Goal: Task Accomplishment & Management: Use online tool/utility

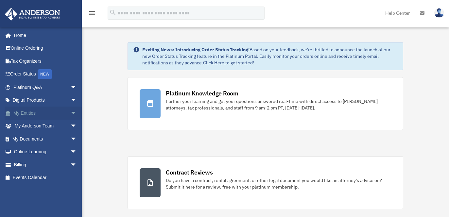
click at [23, 116] on link "My Entities arrow_drop_down" at bounding box center [46, 112] width 82 height 13
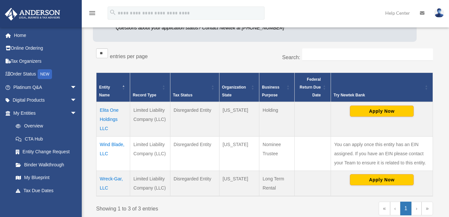
scroll to position [131, 0]
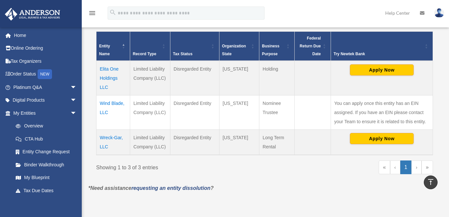
click at [105, 139] on td "Wreck-Gar, LLC" at bounding box center [113, 141] width 34 height 25
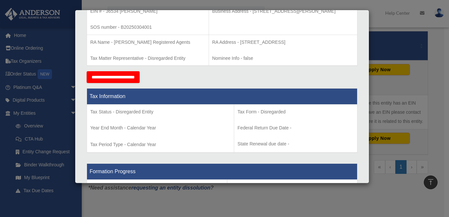
scroll to position [0, 0]
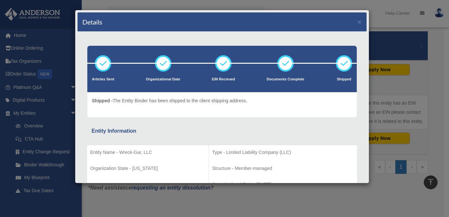
click at [322, 201] on div "Details × Articles Sent Organizational Date" at bounding box center [224, 108] width 449 height 217
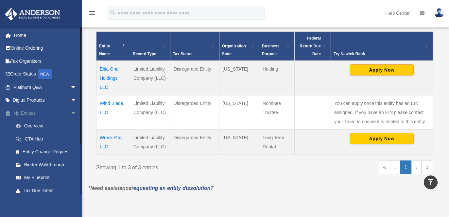
click at [25, 112] on link "My Entities arrow_drop_down" at bounding box center [46, 112] width 82 height 13
click at [70, 112] on span "arrow_drop_down" at bounding box center [76, 112] width 13 height 13
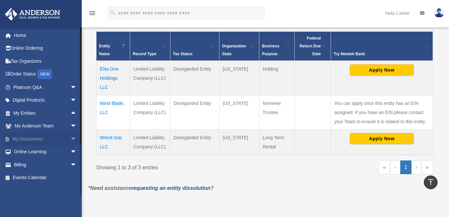
click at [70, 137] on span "arrow_drop_down" at bounding box center [76, 138] width 13 height 13
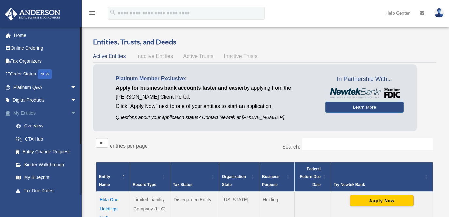
click at [70, 113] on span "arrow_drop_down" at bounding box center [76, 112] width 13 height 13
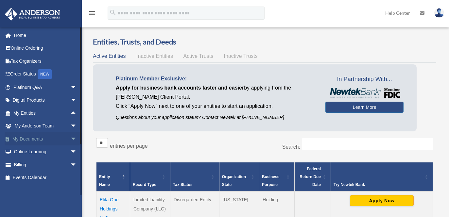
click at [70, 139] on span "arrow_drop_down" at bounding box center [76, 138] width 13 height 13
click at [31, 151] on link "Box" at bounding box center [47, 151] width 77 height 13
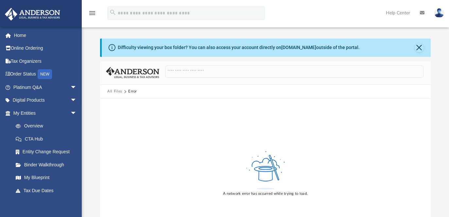
scroll to position [33, 0]
